Goal: Task Accomplishment & Management: Manage account settings

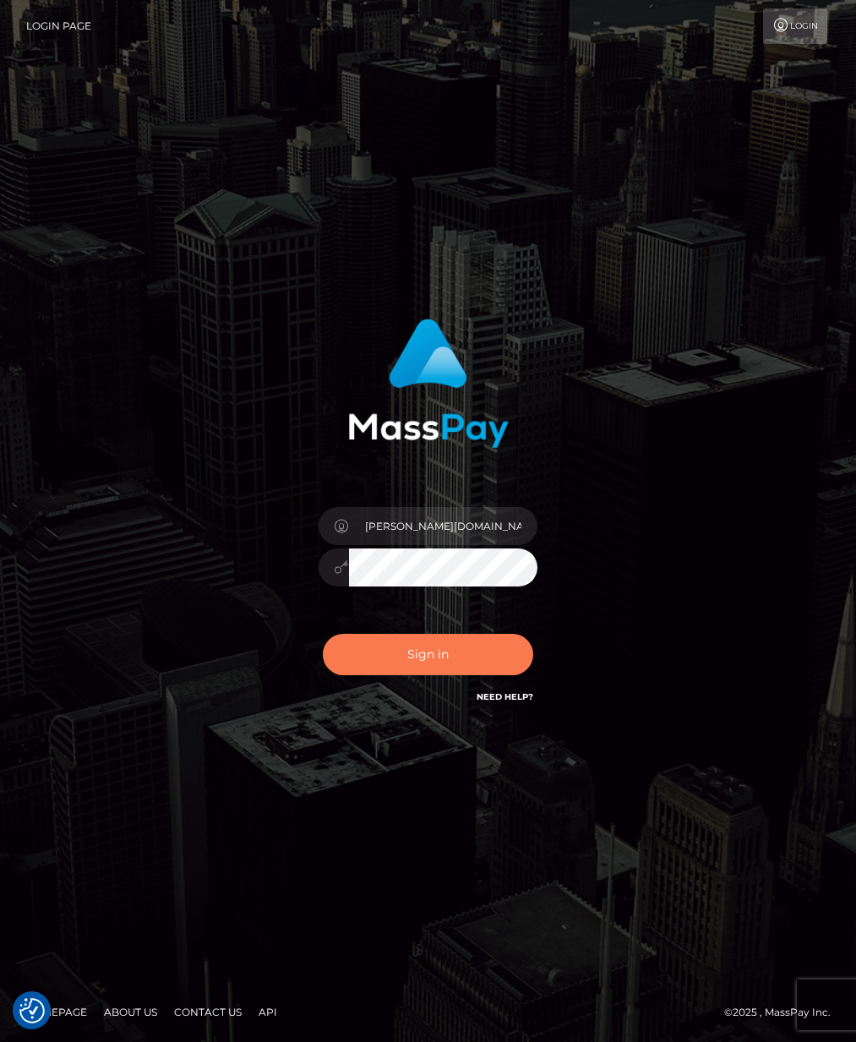
click at [460, 645] on button "Sign in" at bounding box center [428, 654] width 211 height 41
type input "[PERSON_NAME][DOMAIN_NAME]"
click at [462, 652] on button "Sign in" at bounding box center [428, 654] width 211 height 41
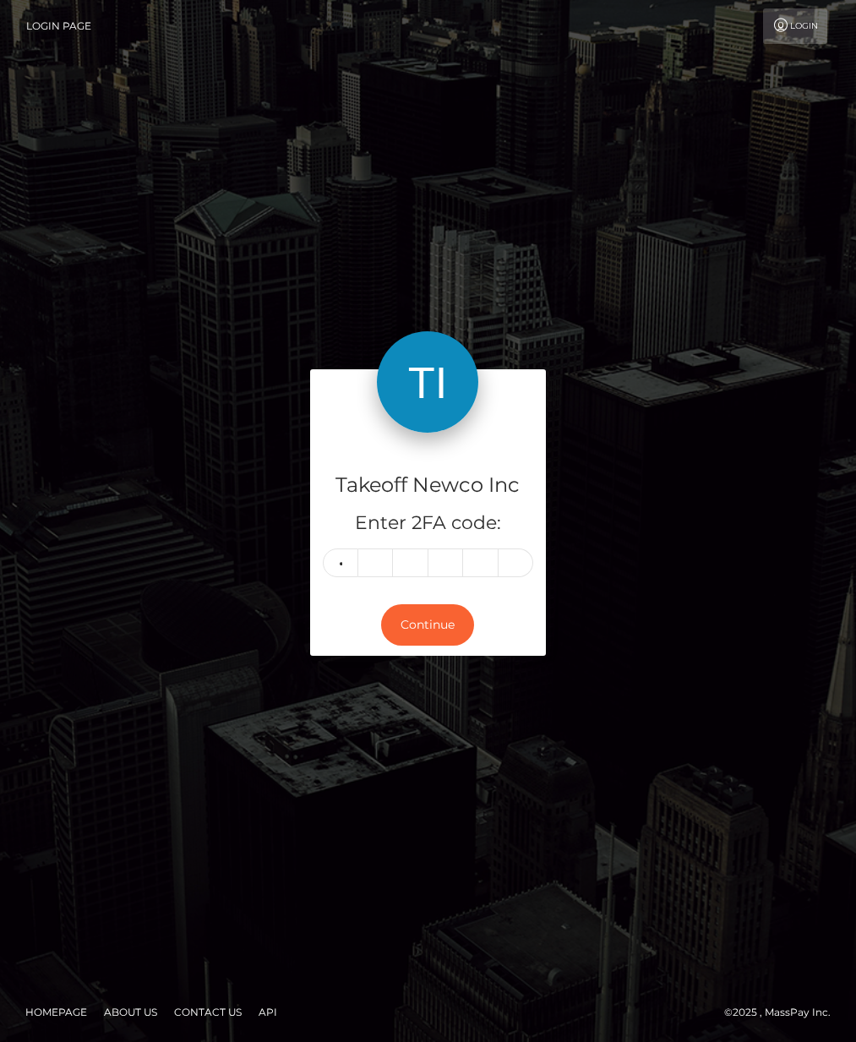
type input "8"
type input "0"
type input "1"
type input "5"
type input "9"
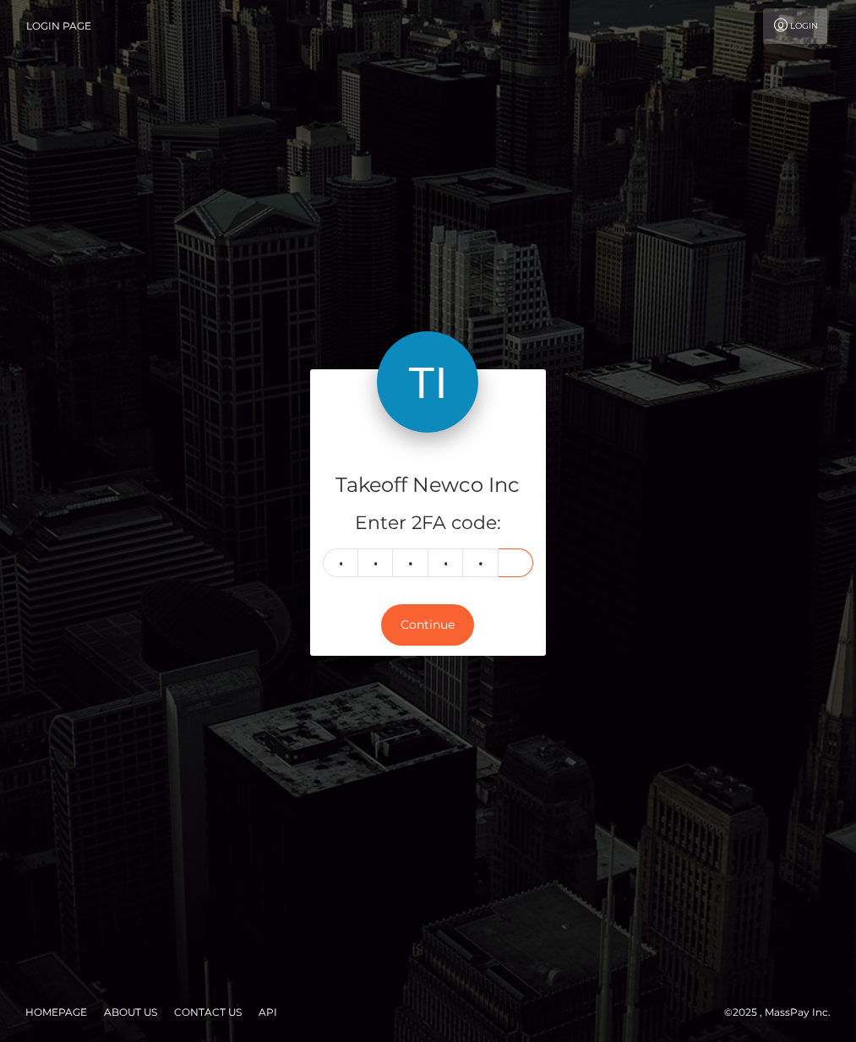
type input "9"
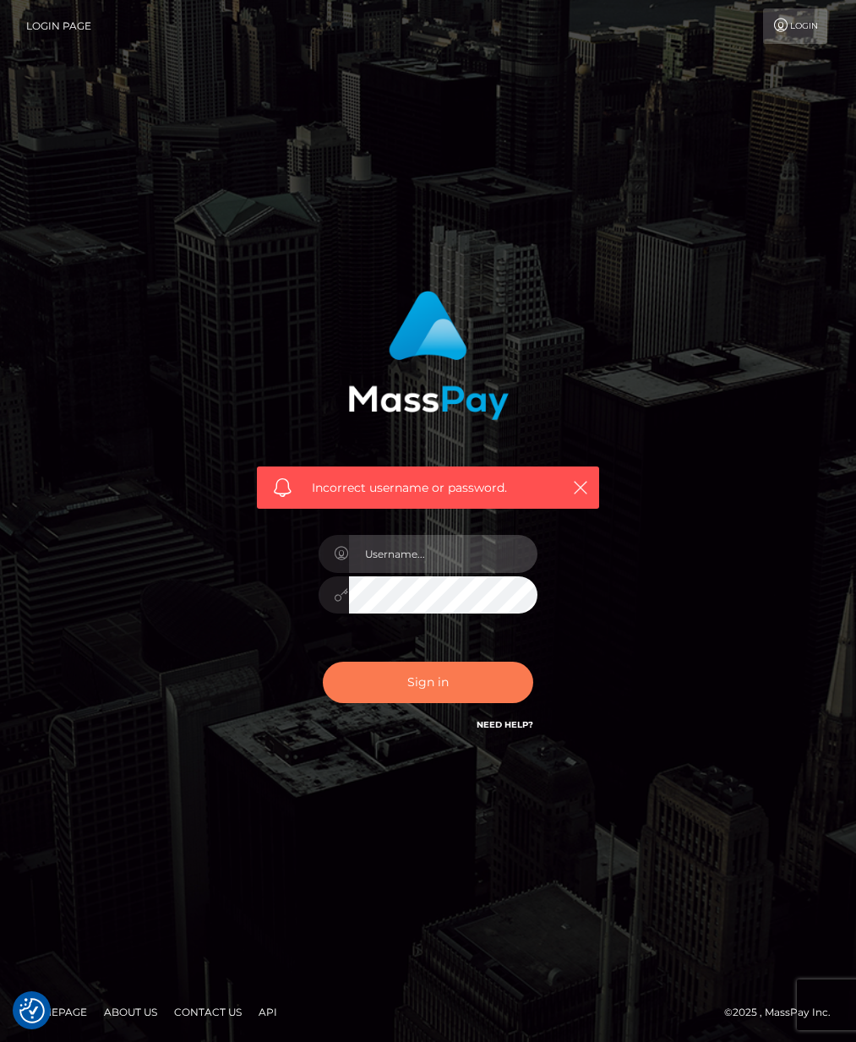
type input "[PERSON_NAME][DOMAIN_NAME]"
click at [431, 685] on button "Sign in" at bounding box center [428, 682] width 211 height 41
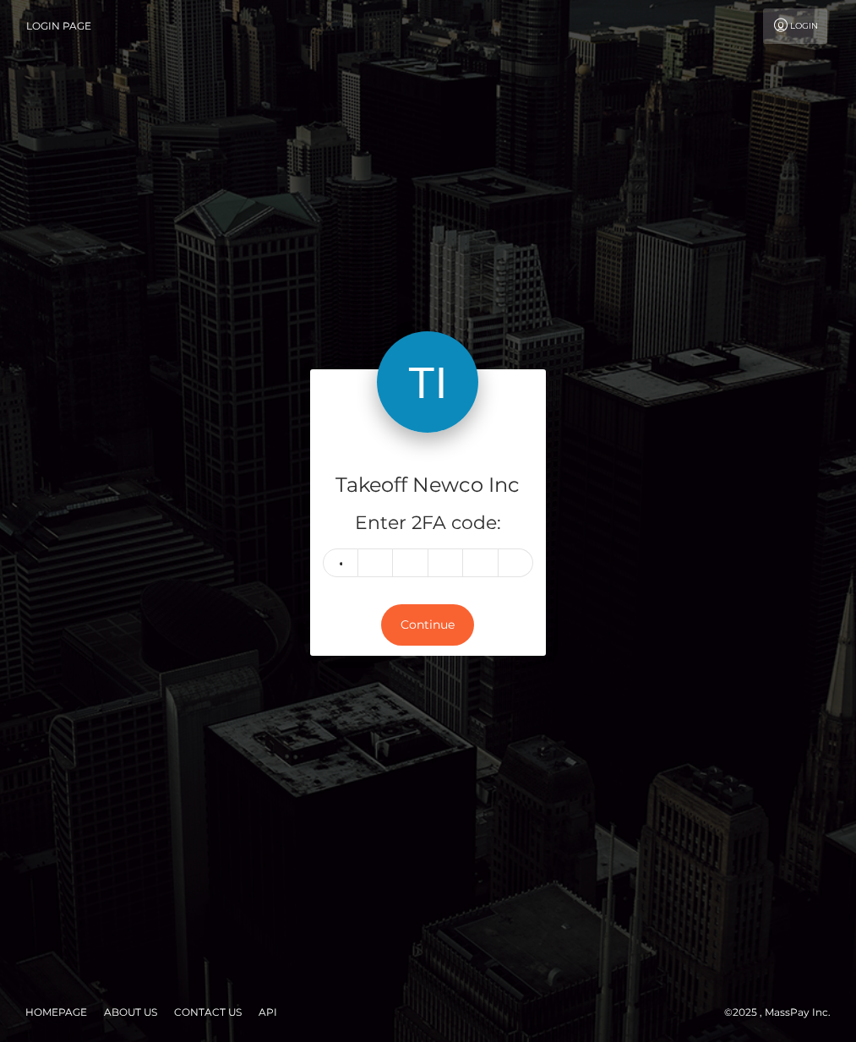
type input "8"
type input "0"
type input "1"
type input "5"
type input "0"
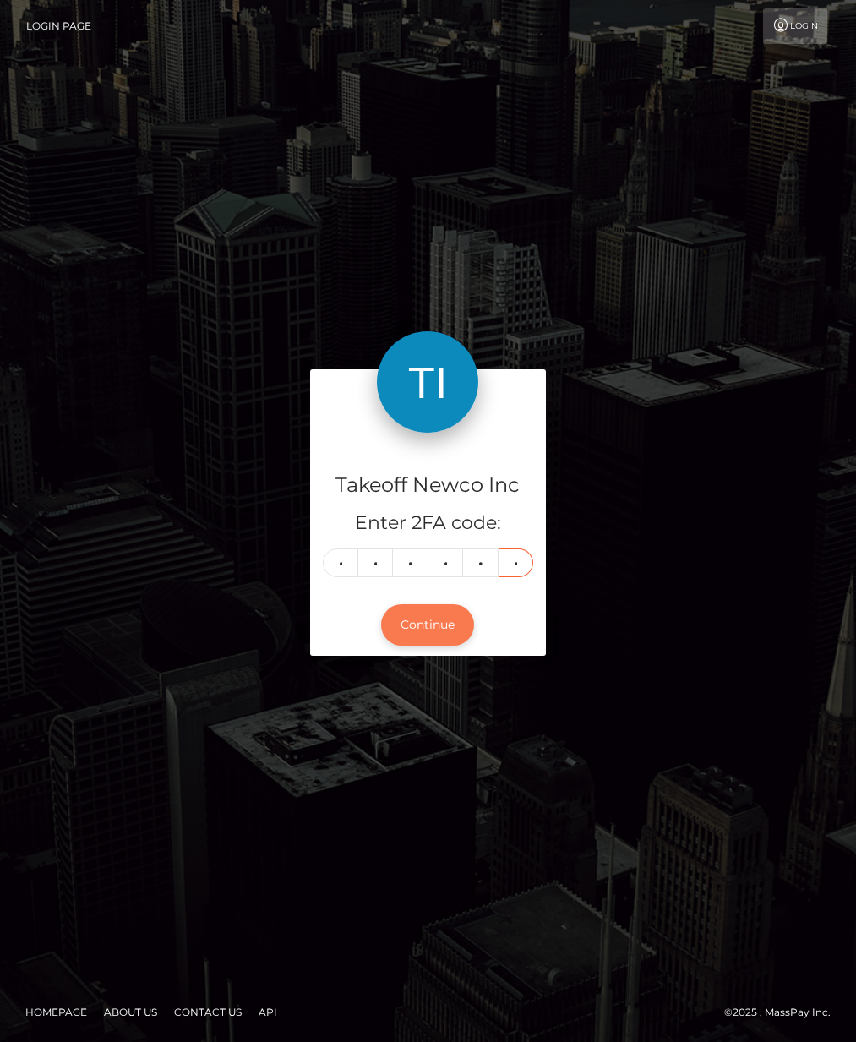
type input "0"
click at [436, 622] on button "Continue" at bounding box center [427, 624] width 93 height 41
